Goal: Transaction & Acquisition: Purchase product/service

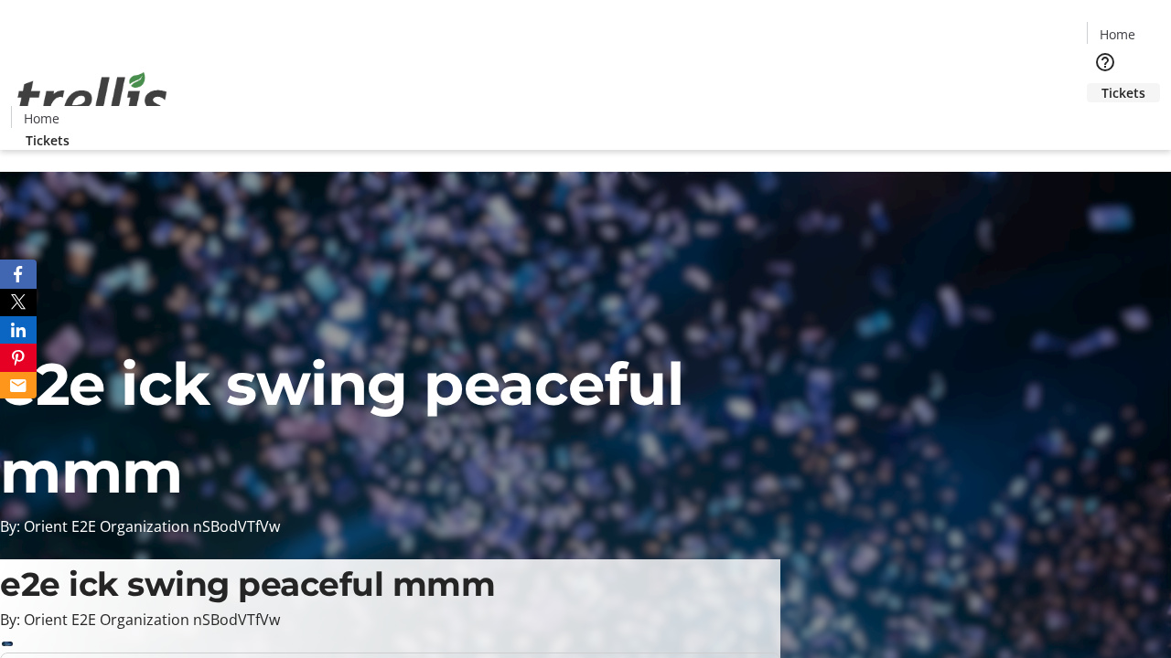
click at [1101, 83] on span "Tickets" at bounding box center [1123, 92] width 44 height 19
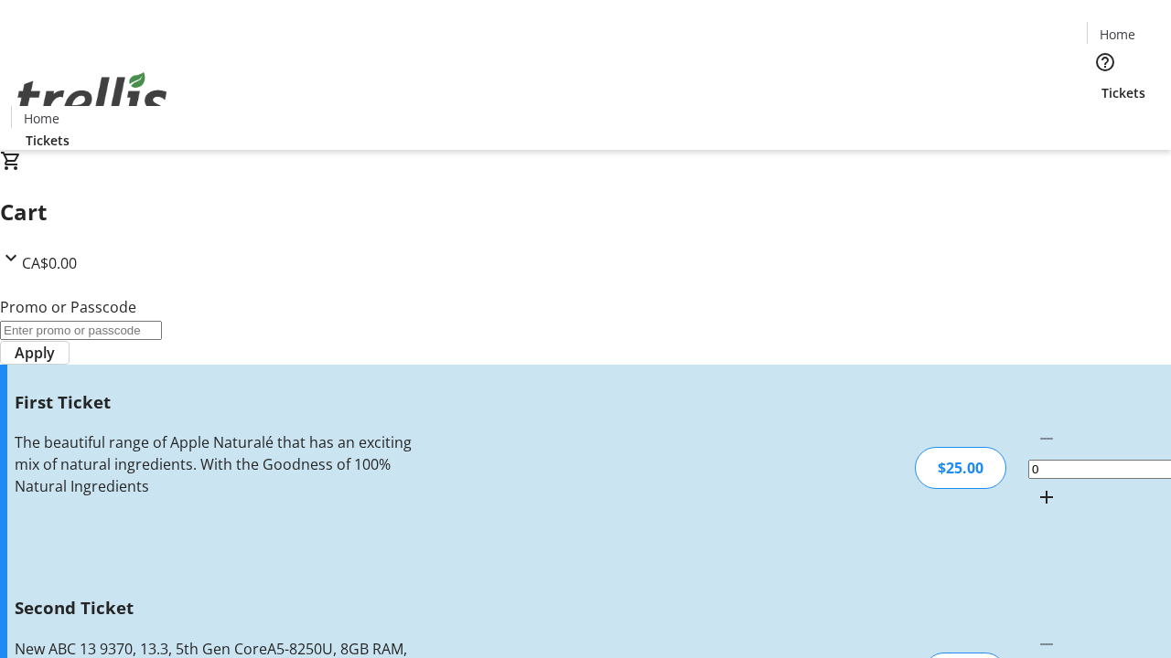
click at [1035, 487] on mat-icon "Increment by one" at bounding box center [1046, 498] width 22 height 22
type input "1"
type input "2"
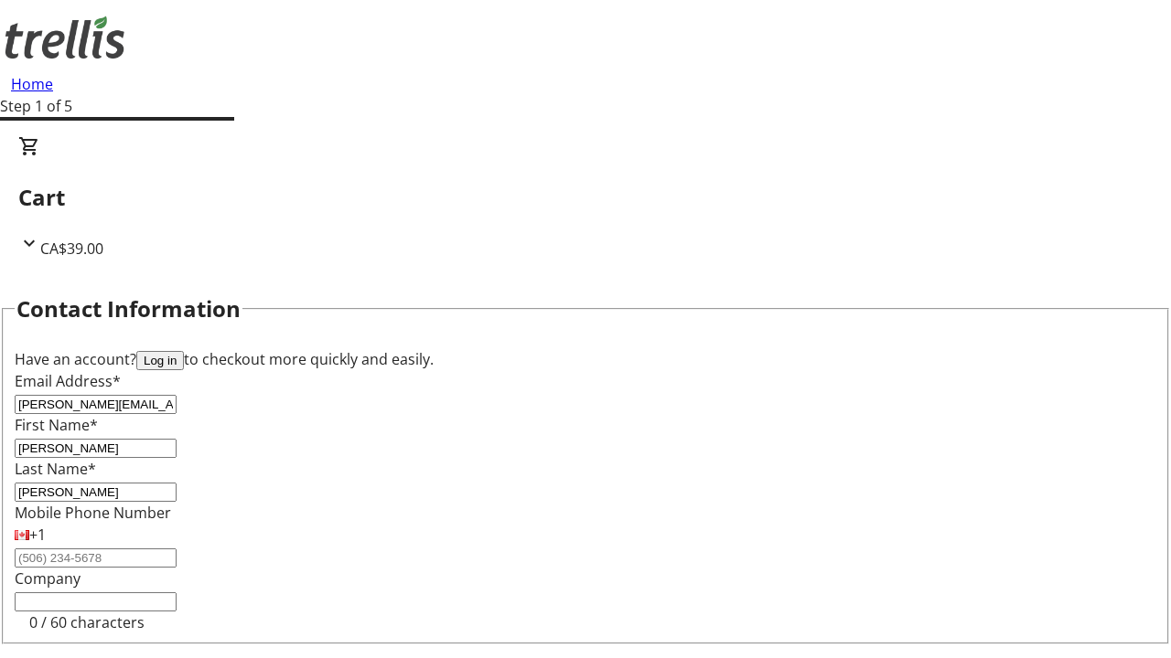
type input "[PERSON_NAME]"
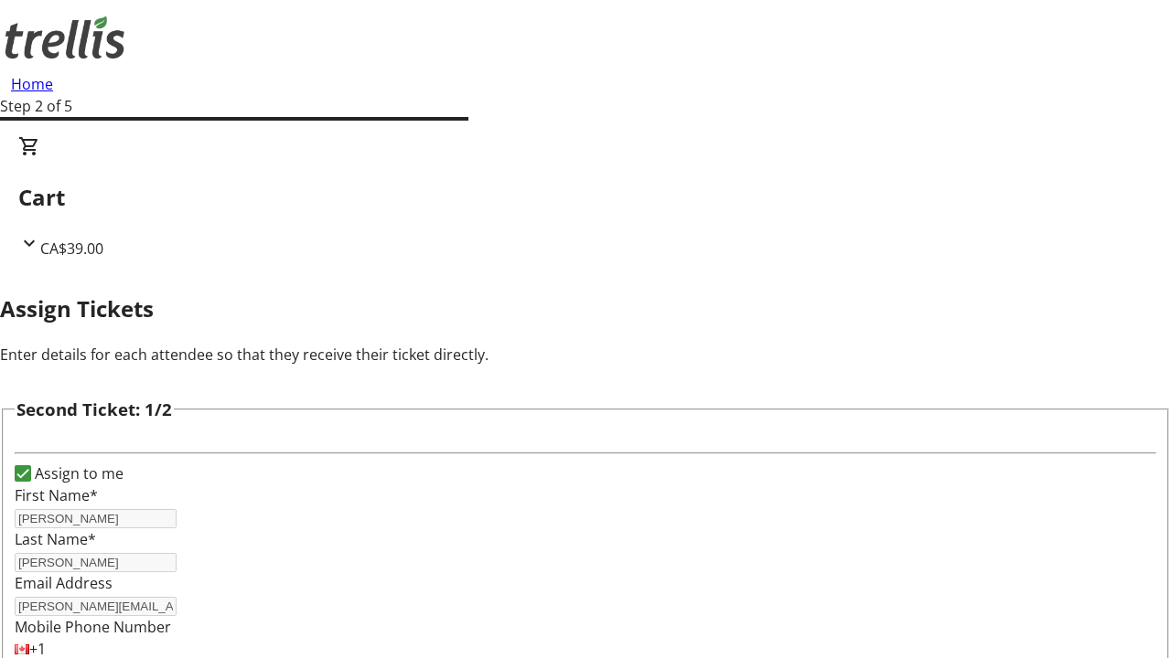
type input "[PERSON_NAME]"
type input "[PERSON_NAME][EMAIL_ADDRESS][DOMAIN_NAME]"
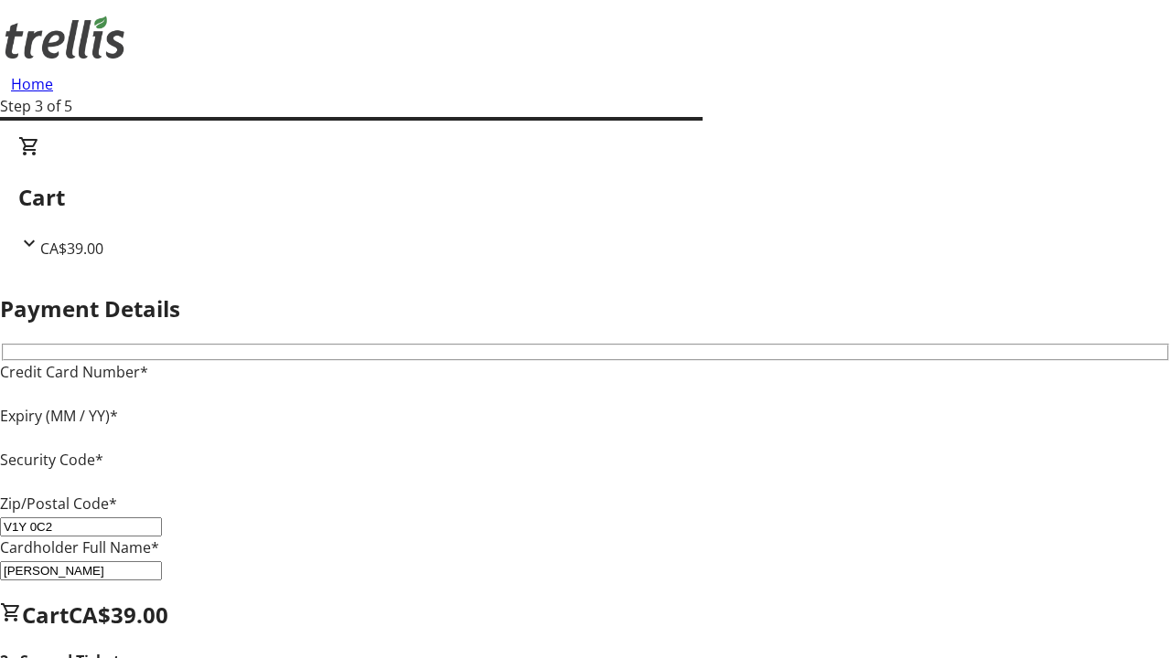
type input "V1Y 0C2"
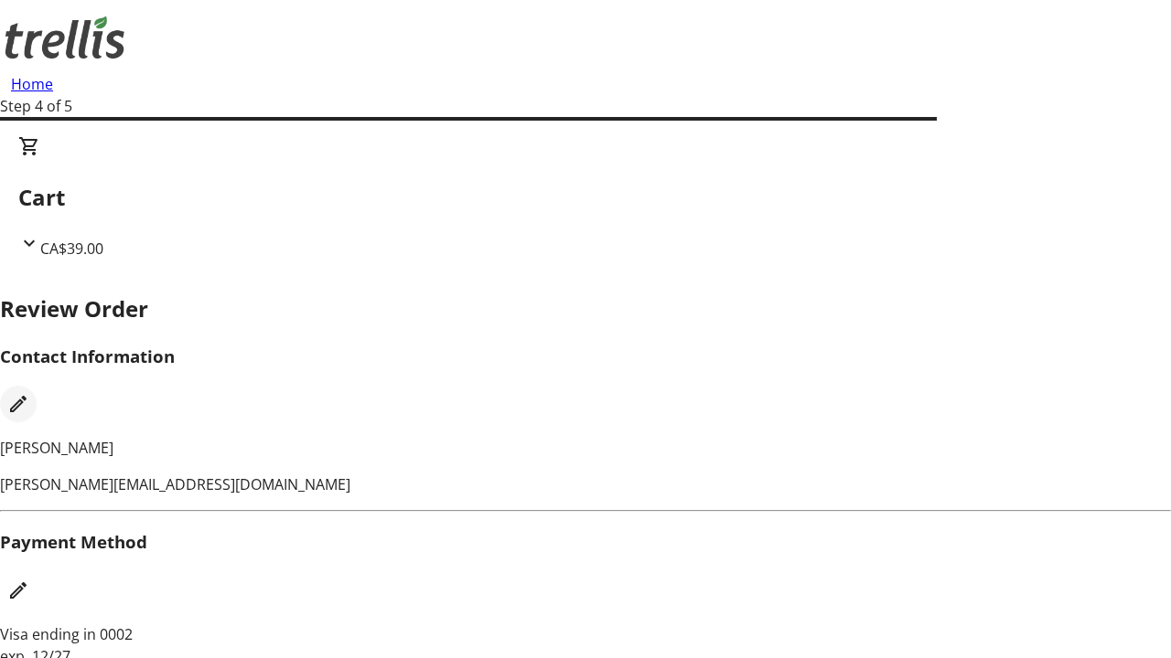
click at [29, 393] on mat-icon "Edit Contact Information" at bounding box center [18, 404] width 22 height 22
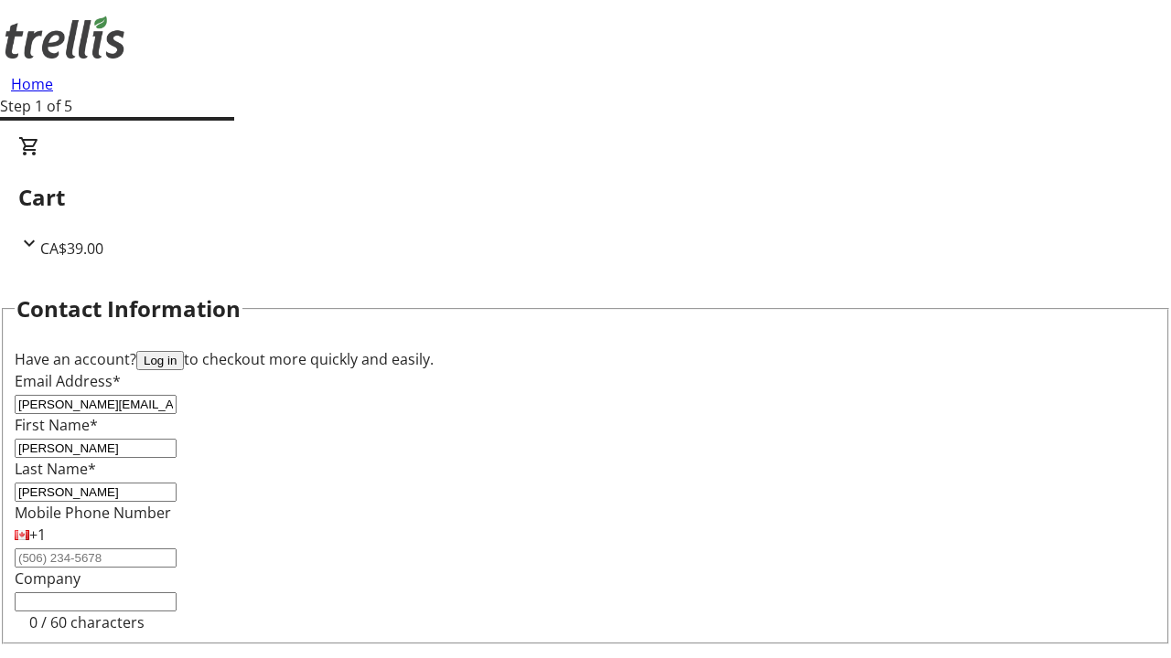
type input "[PERSON_NAME][EMAIL_ADDRESS][DOMAIN_NAME]"
type input "[PERSON_NAME]"
type input "West"
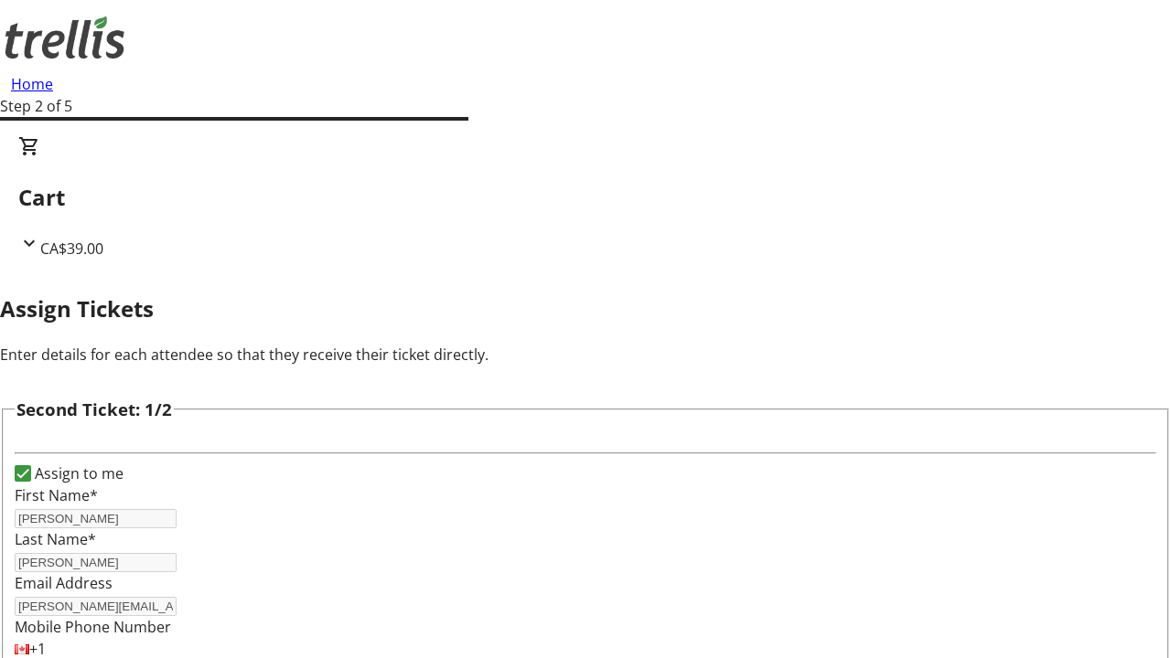
type input "Name"
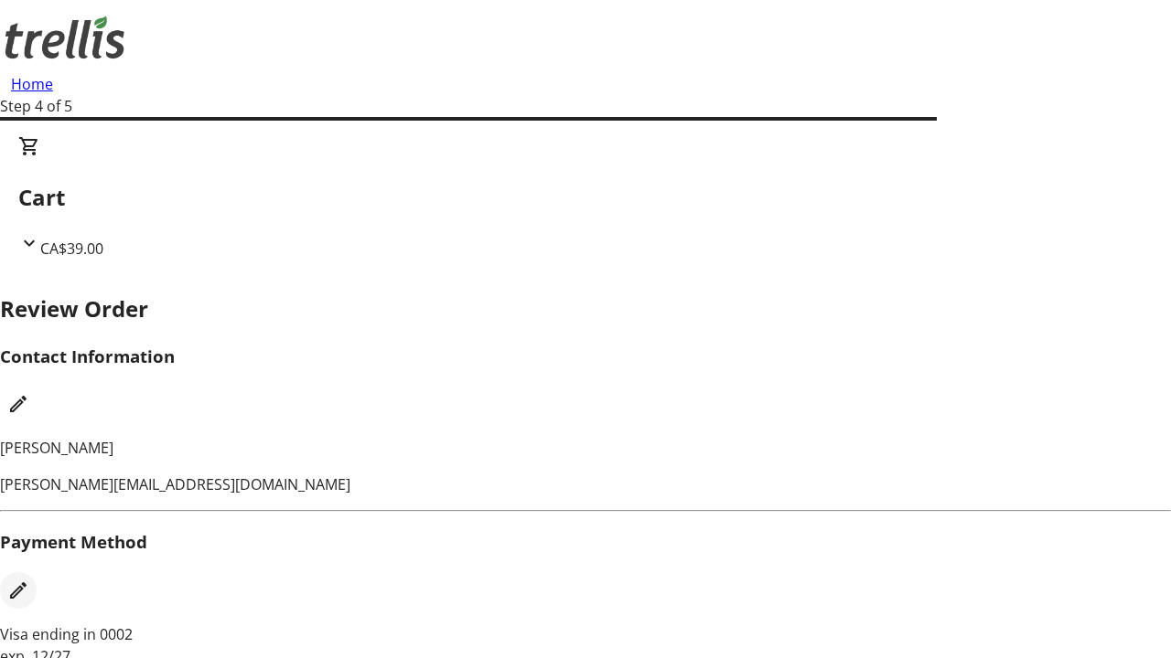
click at [29, 580] on mat-icon "Edit Payment Method" at bounding box center [18, 591] width 22 height 22
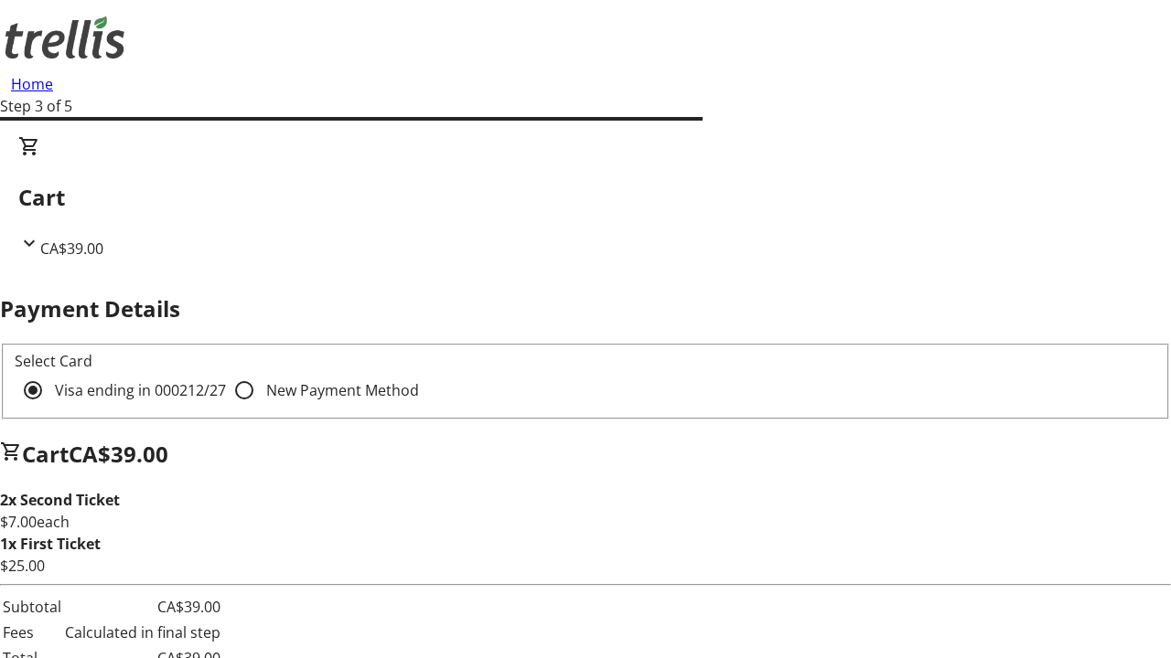
click at [226, 372] on input "New Payment Method" at bounding box center [244, 390] width 37 height 37
radio input "true"
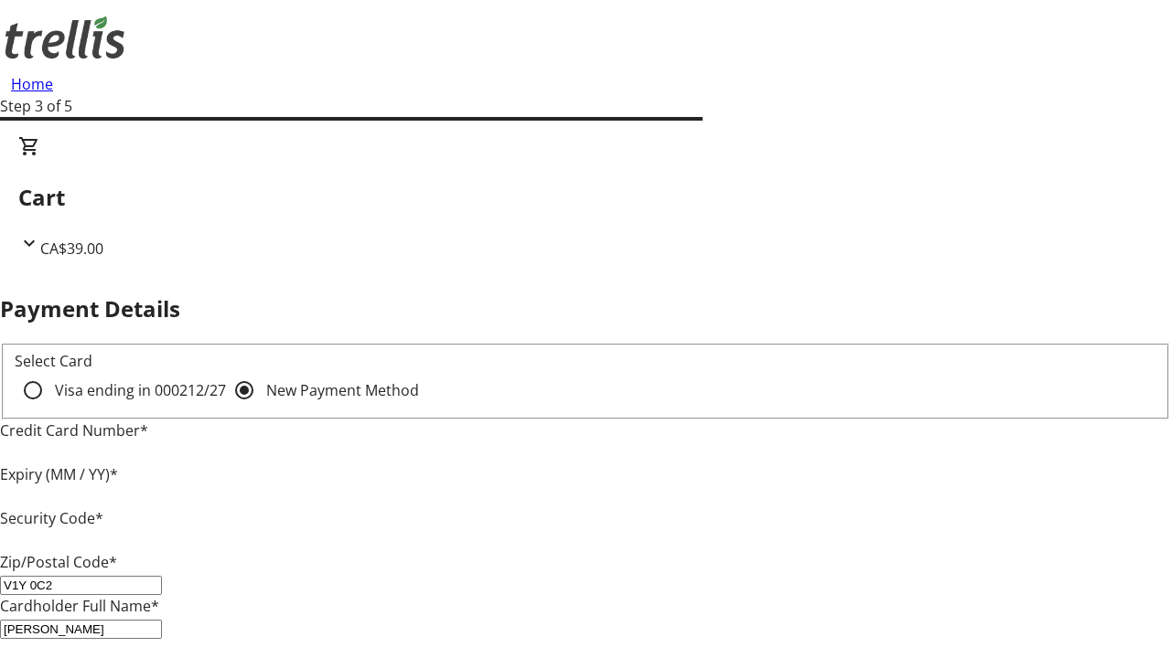
type input "V1Y 0C2"
